Goal: Navigation & Orientation: Find specific page/section

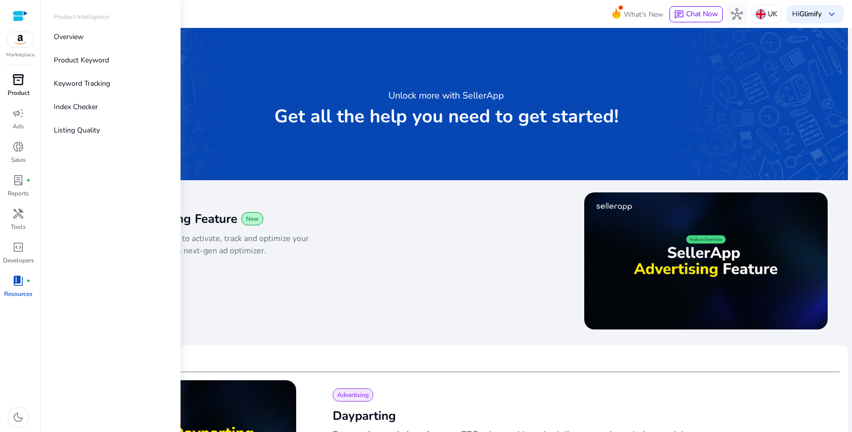
click at [17, 79] on span "inventory_2" at bounding box center [18, 80] width 12 height 12
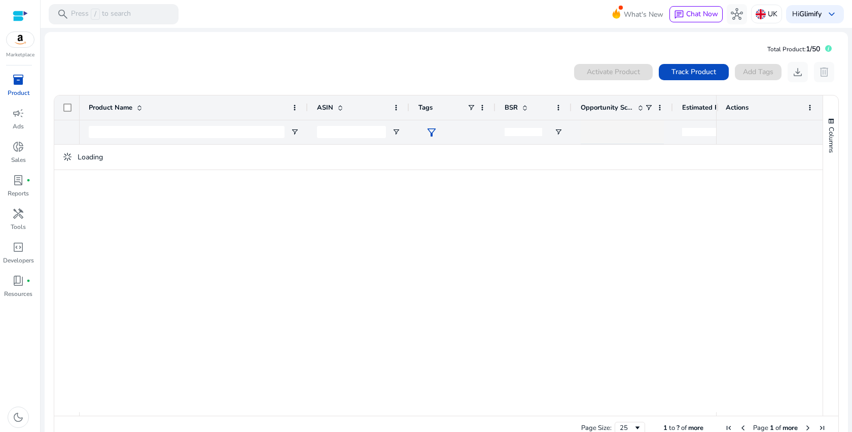
click at [22, 45] on img at bounding box center [20, 39] width 27 height 15
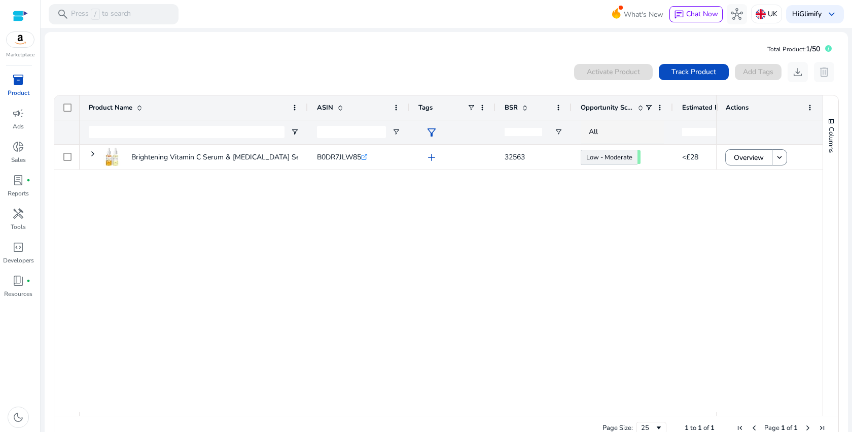
click at [22, 38] on img at bounding box center [20, 39] width 27 height 15
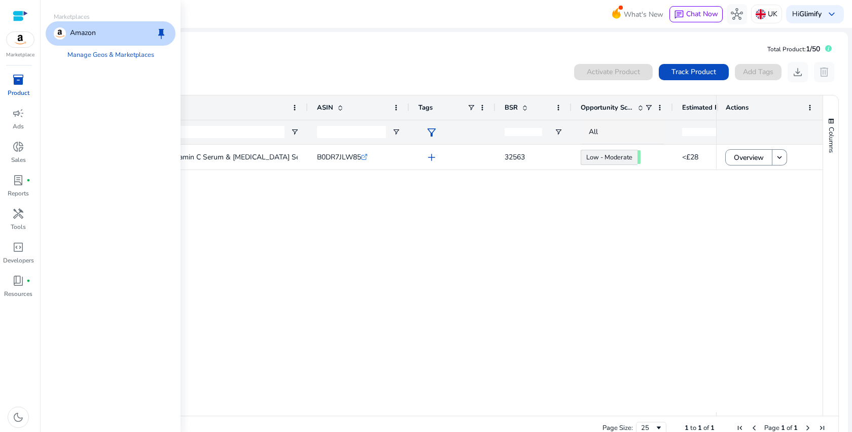
click at [83, 25] on div "Amazon keep" at bounding box center [111, 33] width 130 height 24
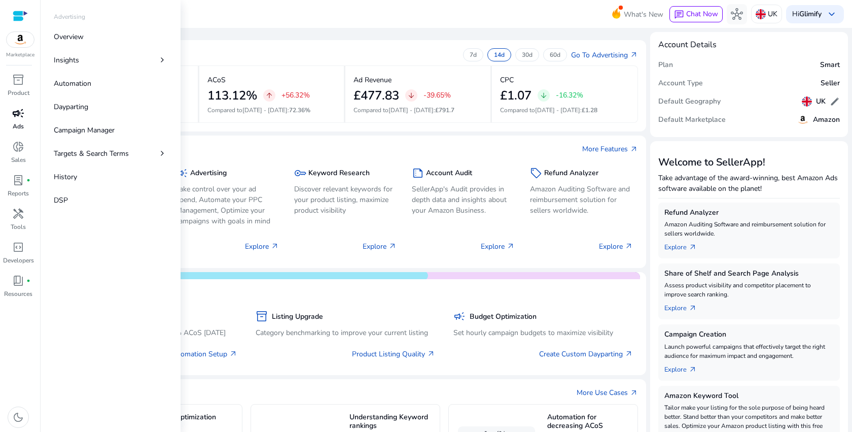
click at [19, 123] on p "Ads" at bounding box center [18, 126] width 11 height 9
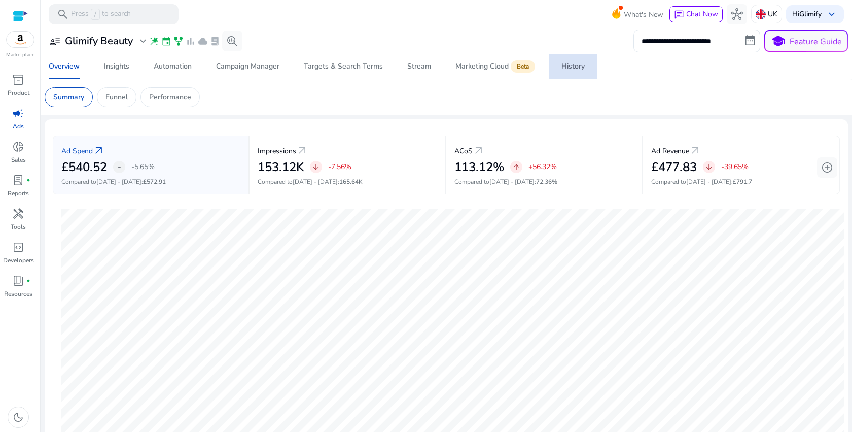
click at [575, 70] on div "History" at bounding box center [573, 66] width 23 height 7
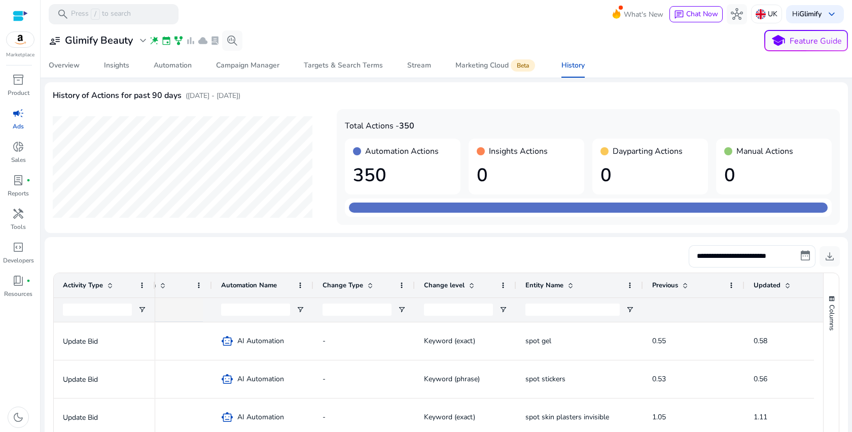
click at [532, 185] on h1 "0" at bounding box center [526, 175] width 99 height 22
click at [24, 180] on span "lab_profile" at bounding box center [18, 180] width 12 height 12
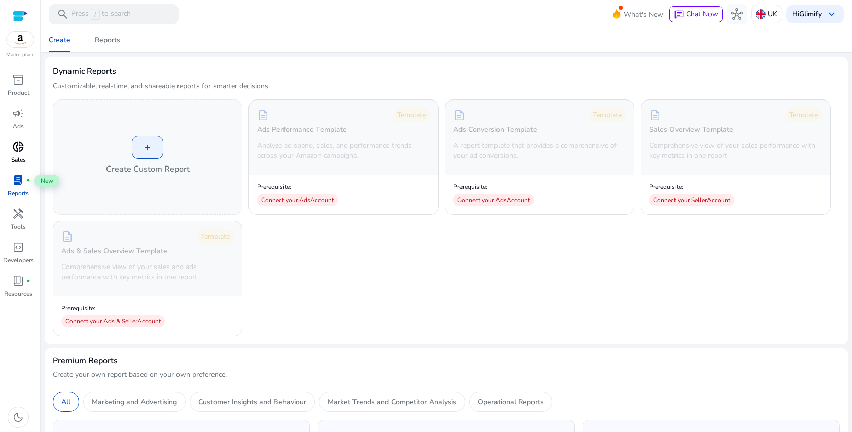
click at [24, 147] on span "donut_small" at bounding box center [18, 147] width 12 height 12
